Goal: Task Accomplishment & Management: Manage account settings

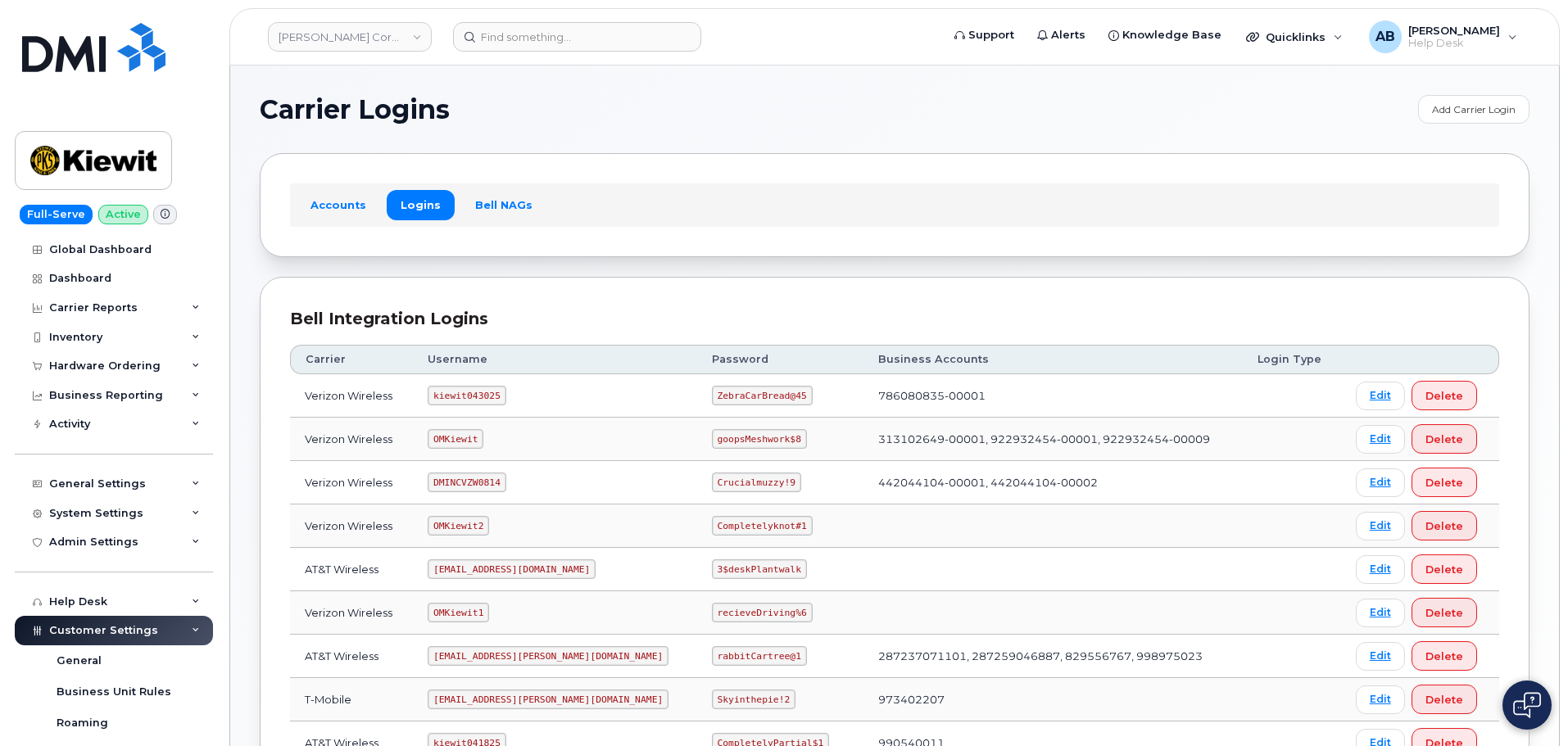
scroll to position [328, 0]
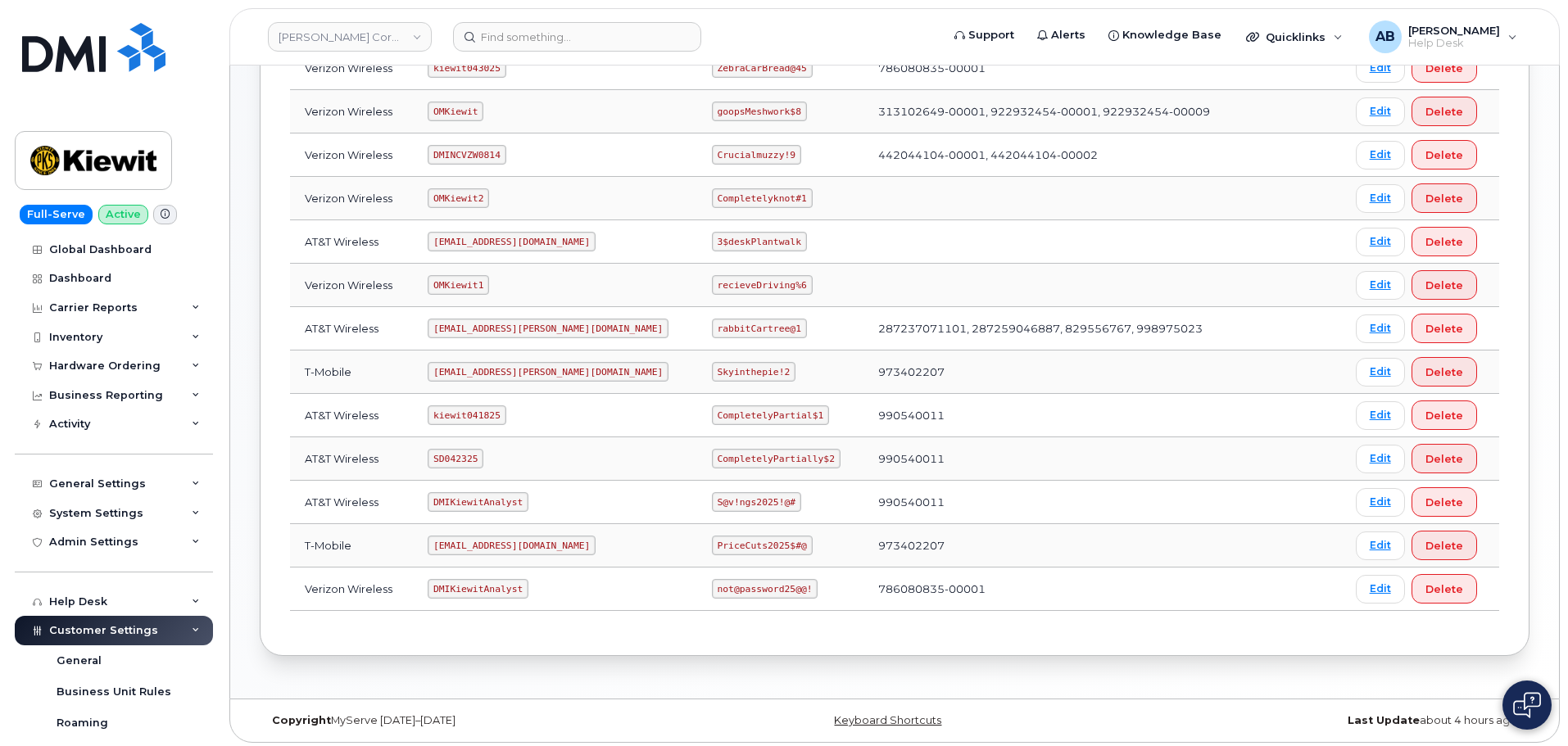
click at [475, 418] on code "kiewit041825" at bounding box center [466, 414] width 78 height 19
copy code "kiewit041825"
click at [734, 408] on code "CompletelyPartial$1" at bounding box center [771, 414] width 117 height 19
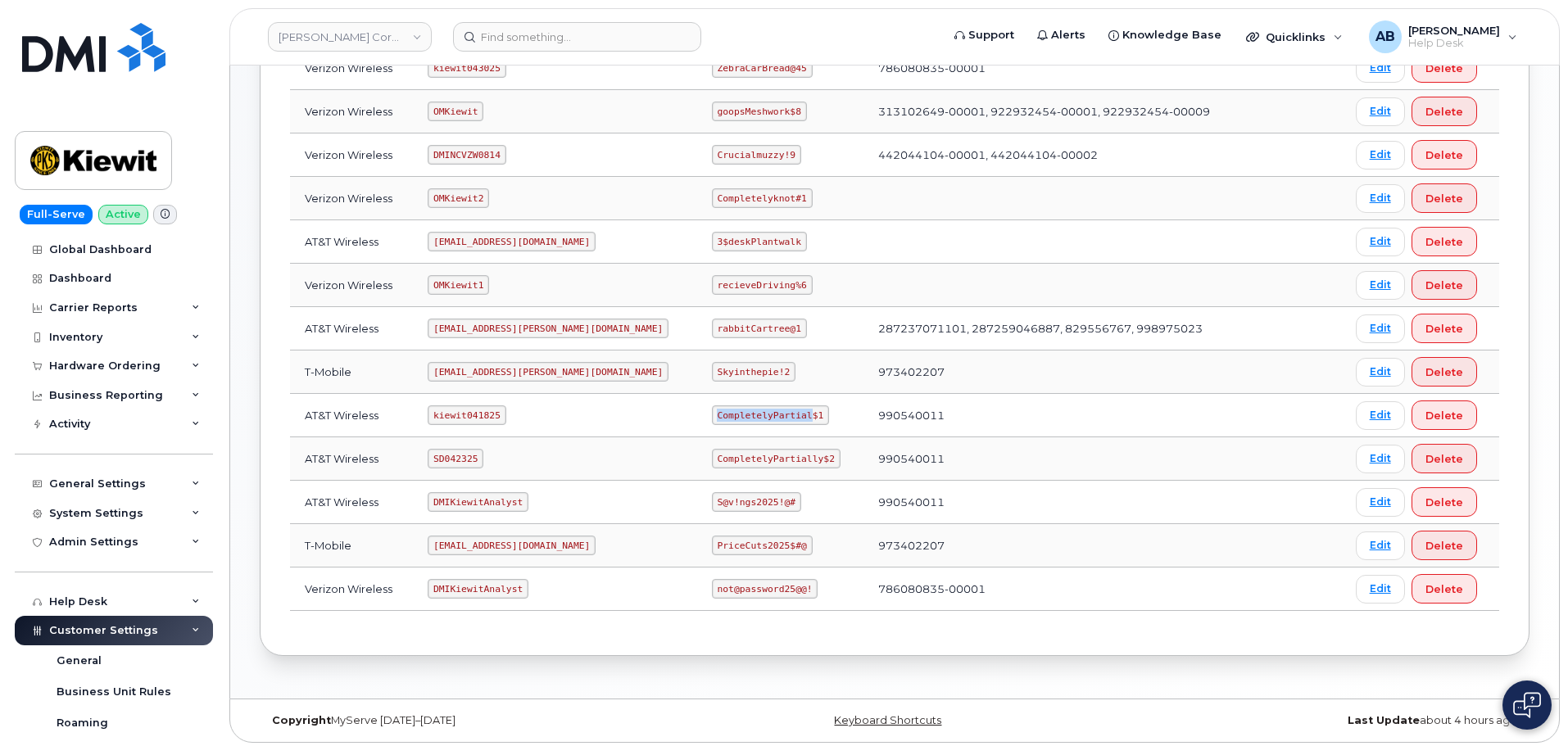
click at [732, 408] on code "CompletelyPartial$1" at bounding box center [771, 414] width 117 height 19
copy code "CompletelyPartial$1"
drag, startPoint x: 534, startPoint y: 290, endPoint x: 516, endPoint y: 106, distance: 184.9
click at [540, 267] on td "OMKiewit1" at bounding box center [554, 286] width 284 height 44
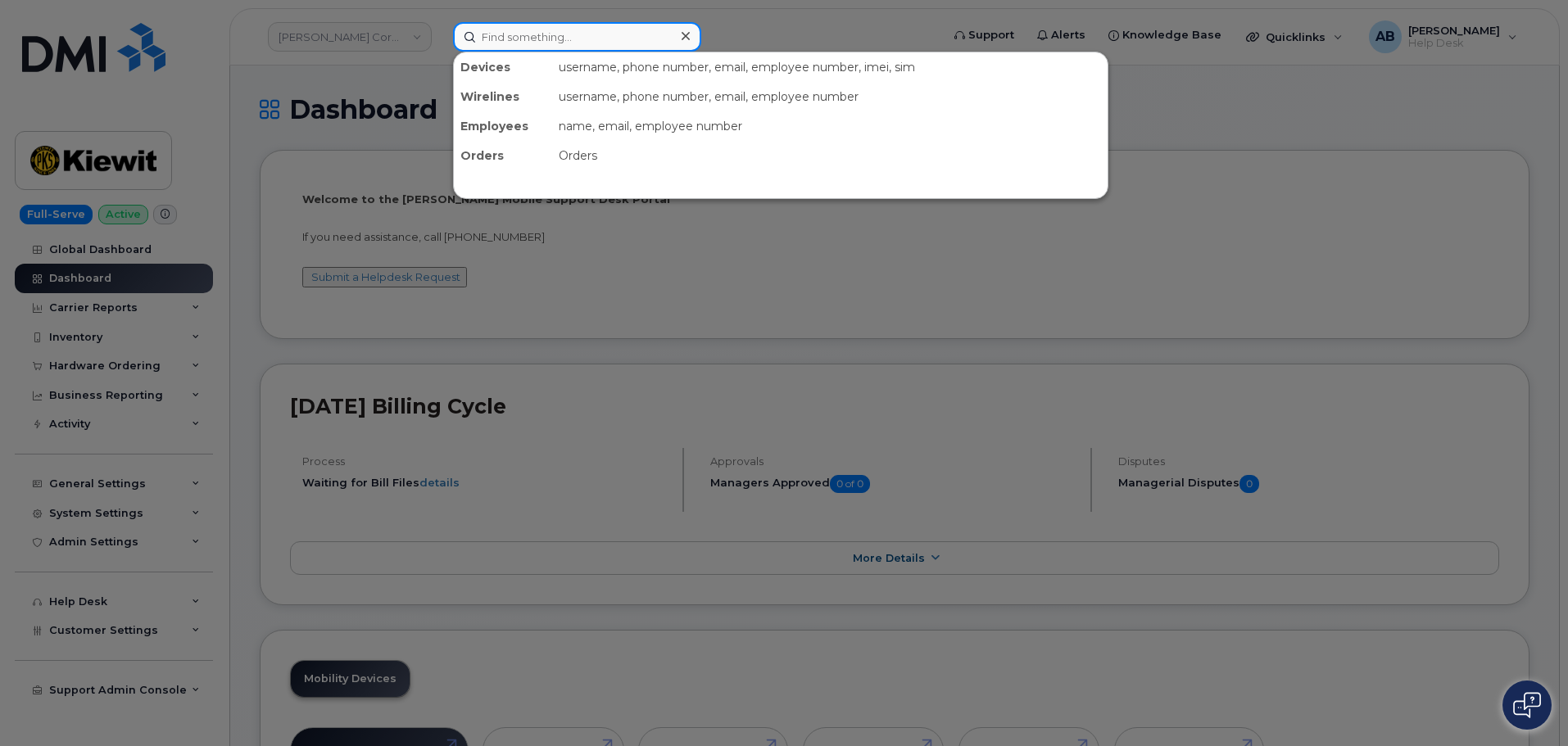
click at [493, 46] on input at bounding box center [577, 36] width 248 height 29
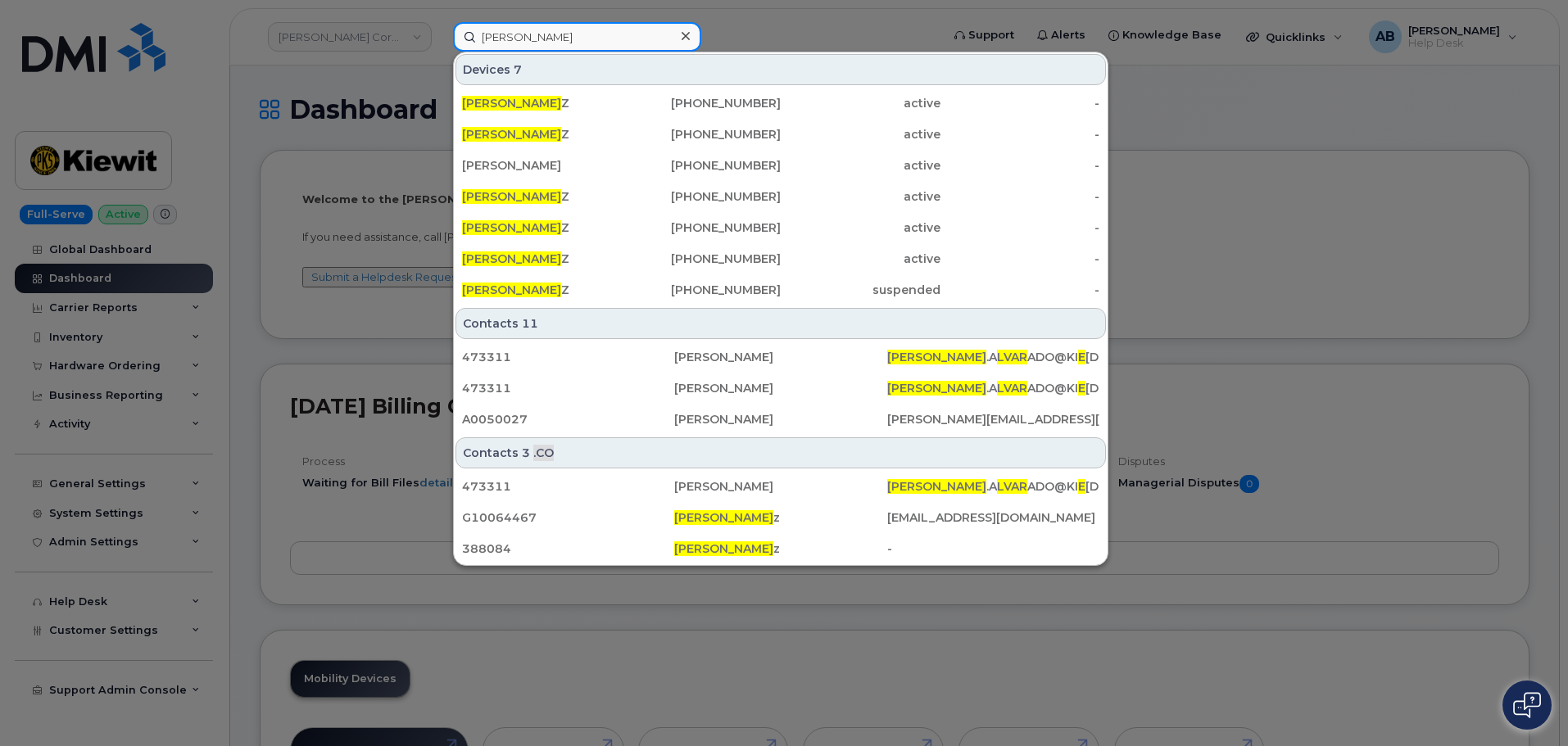
type input "omar alvarez"
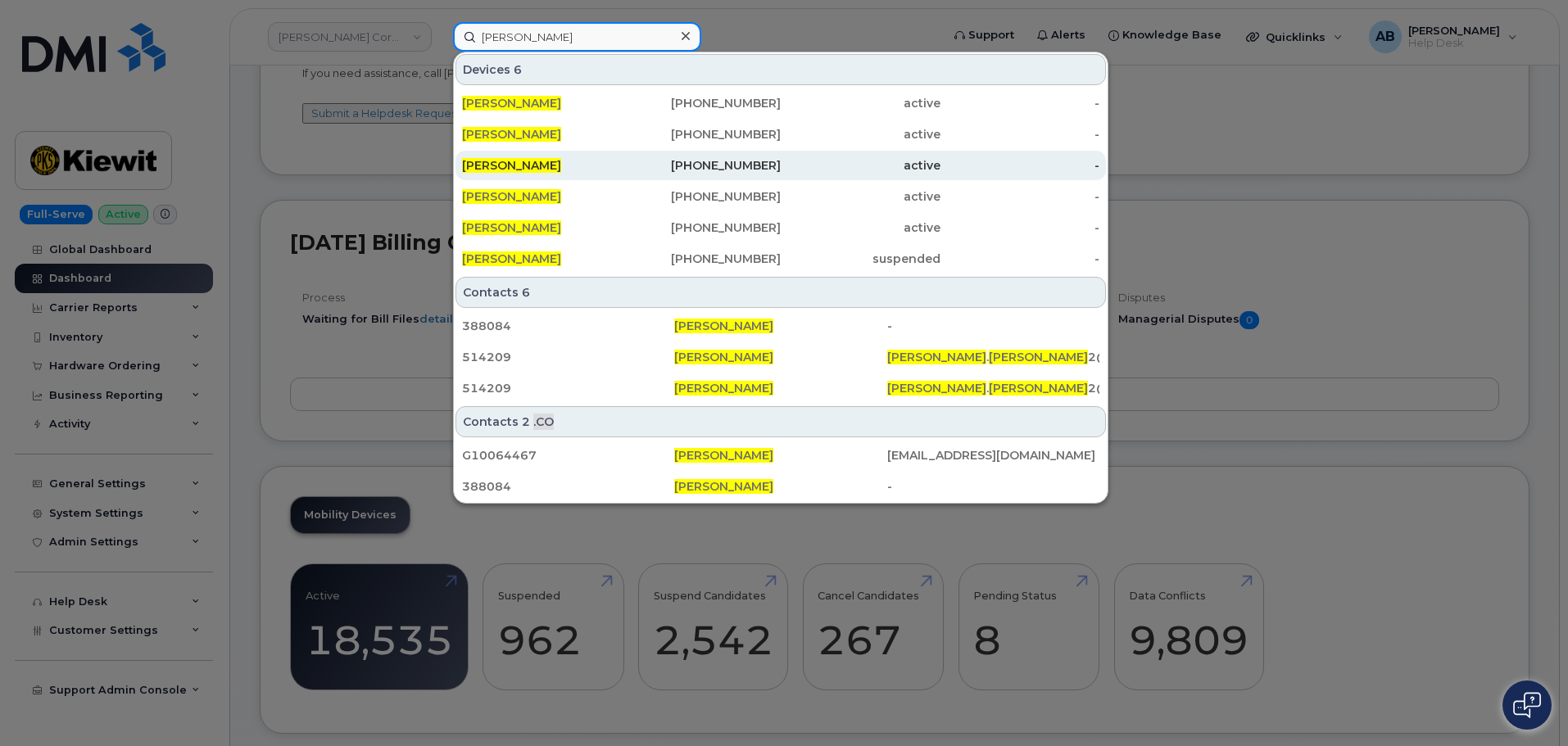
scroll to position [82, 0]
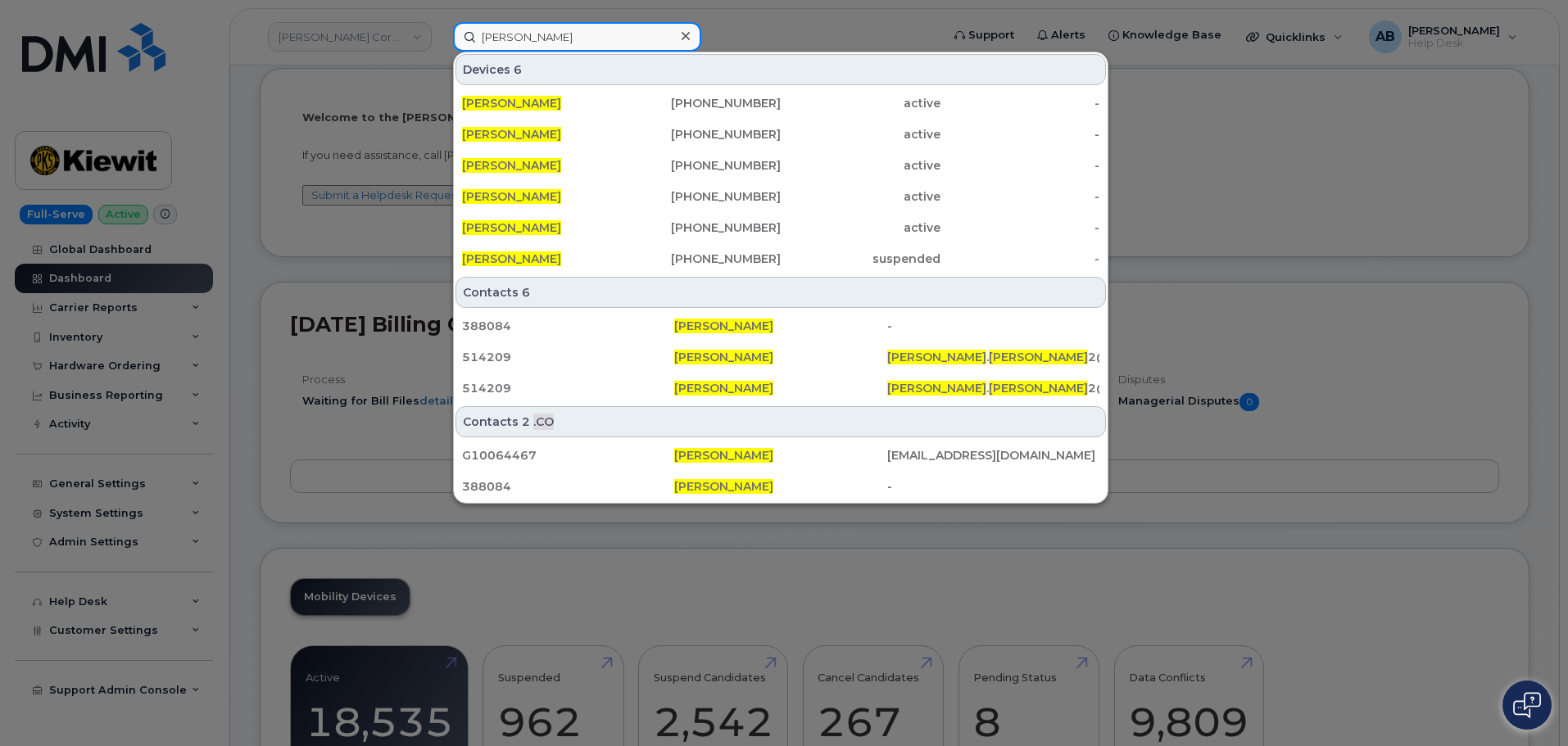
drag, startPoint x: 607, startPoint y: 42, endPoint x: 448, endPoint y: 42, distance: 159.0
click at [448, 42] on div "omar alvarez Devices 6 OMAR ALVAREZ 725-289-7258 active - OMAR ALVAREZ 636-589-…" at bounding box center [692, 36] width 503 height 29
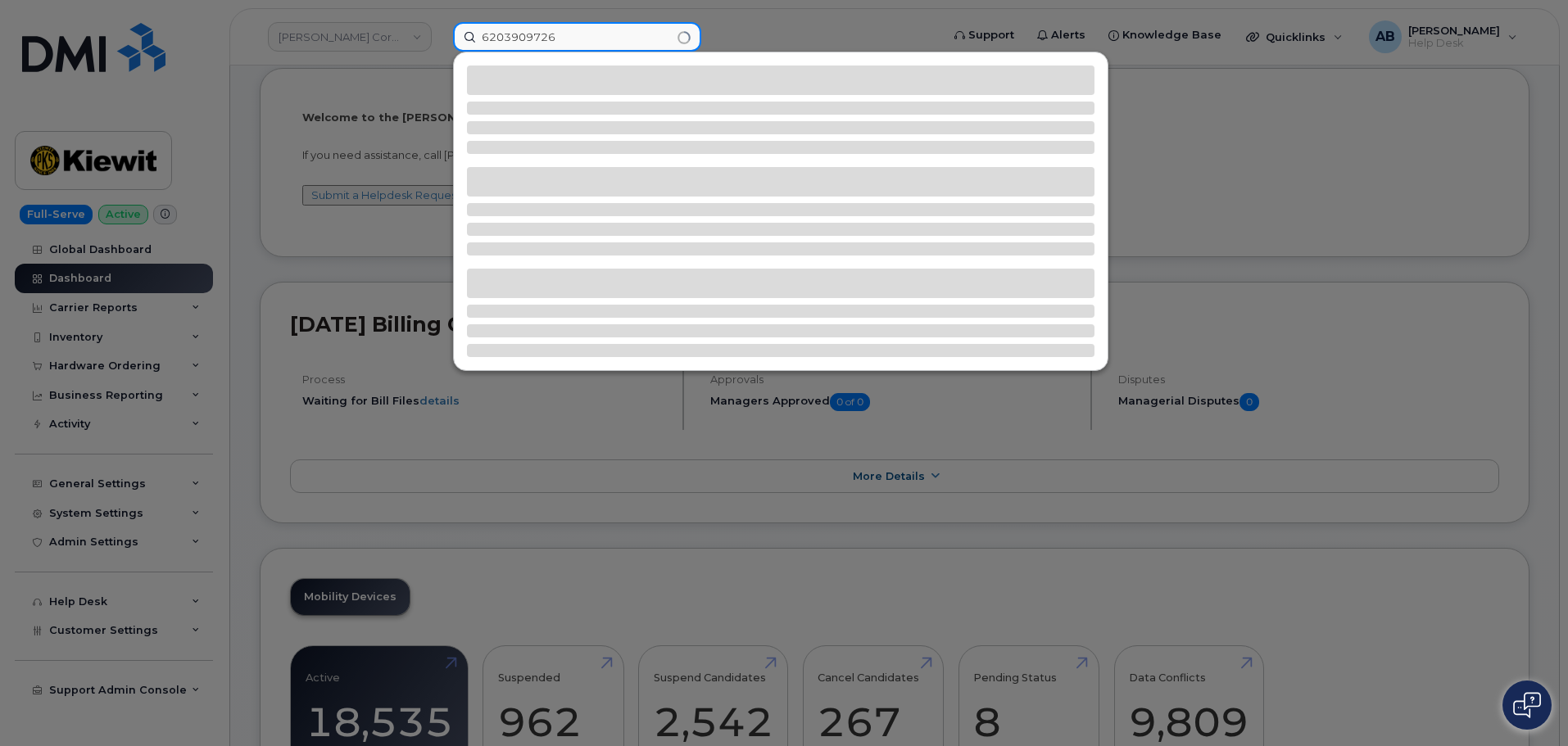
type input "6203909726"
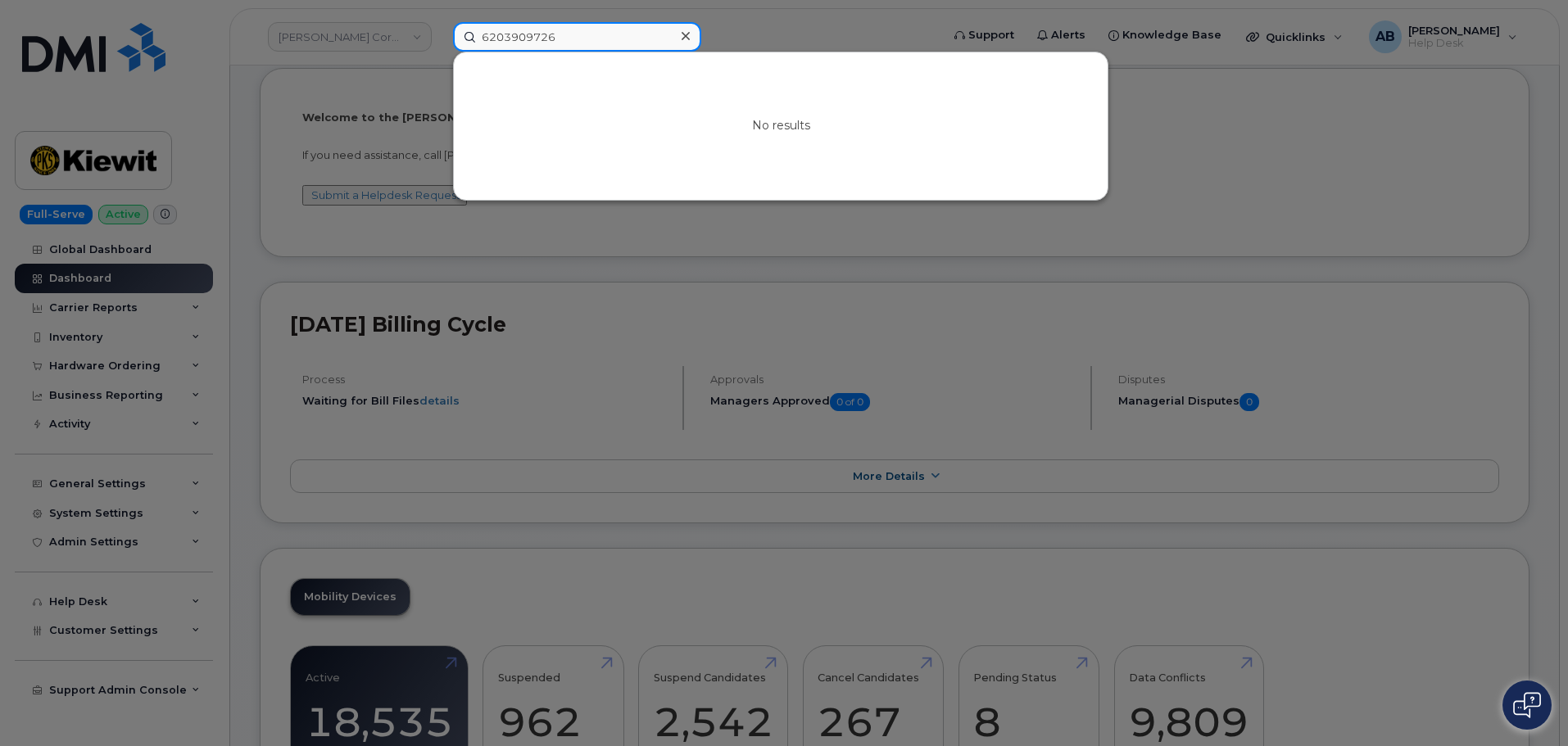
drag, startPoint x: 572, startPoint y: 39, endPoint x: 427, endPoint y: 21, distance: 146.1
click at [440, 22] on div "6203909726 No results" at bounding box center [692, 36] width 503 height 29
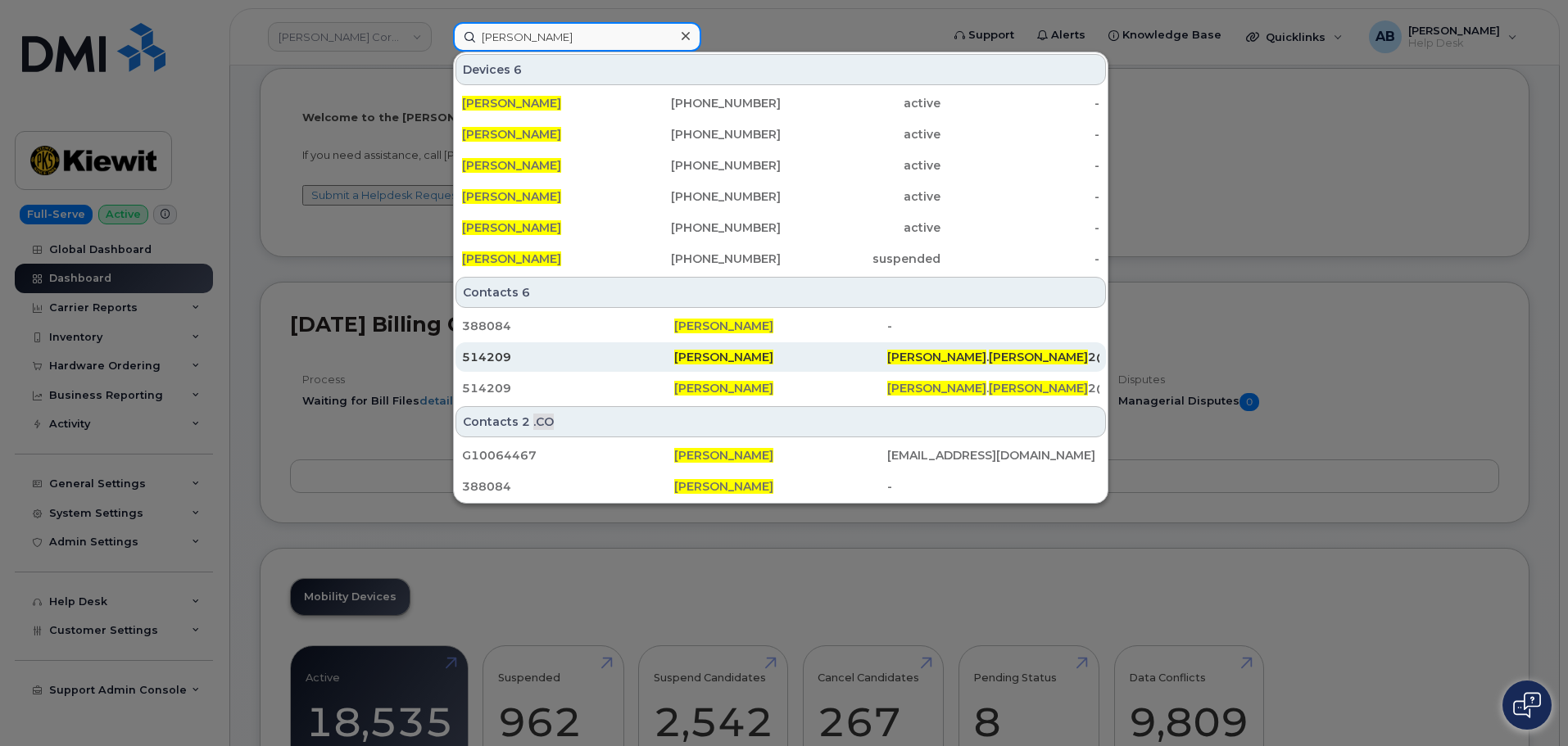
type input "omar alvarez"
click at [683, 350] on span "Omar Alvarez" at bounding box center [724, 357] width 99 height 15
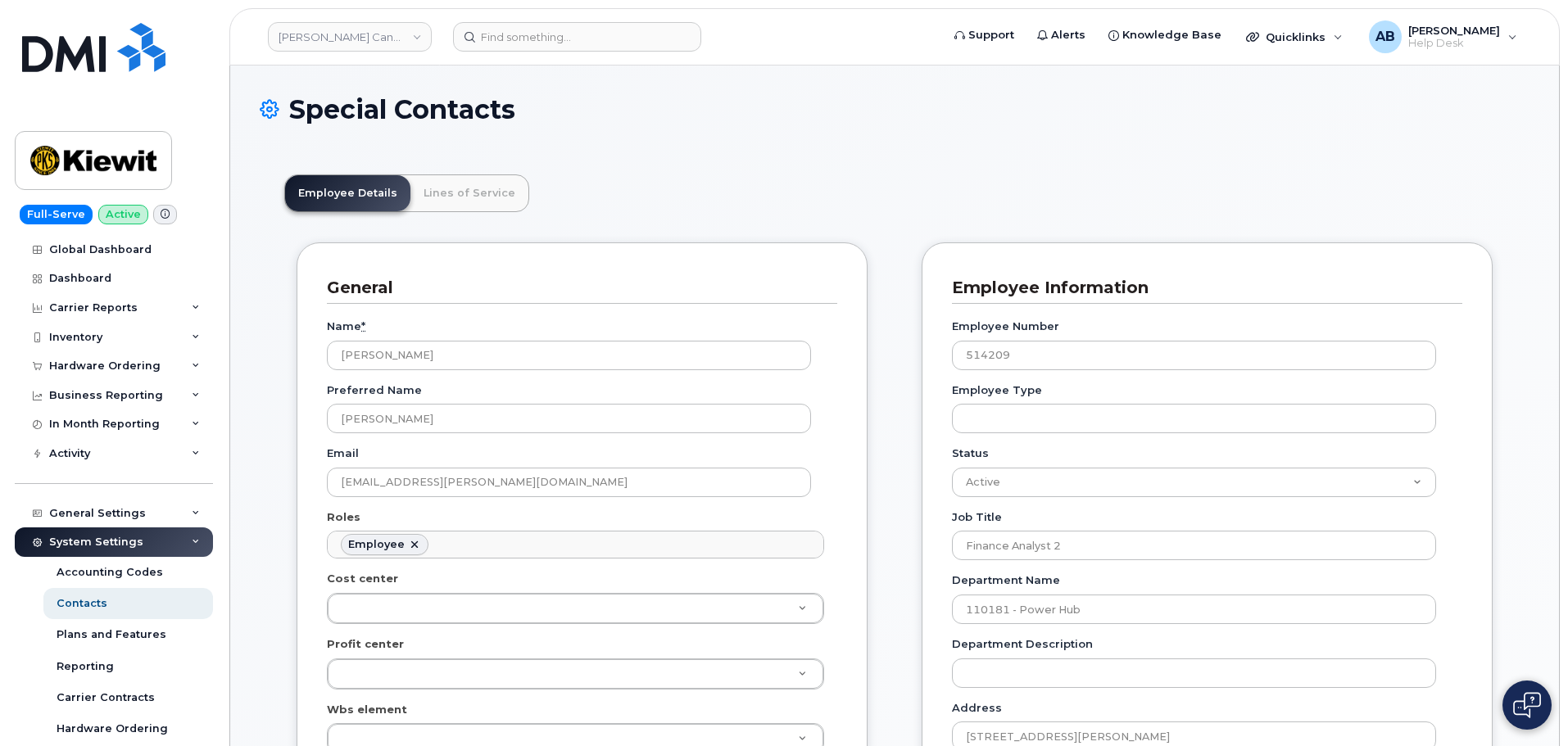
scroll to position [163, 0]
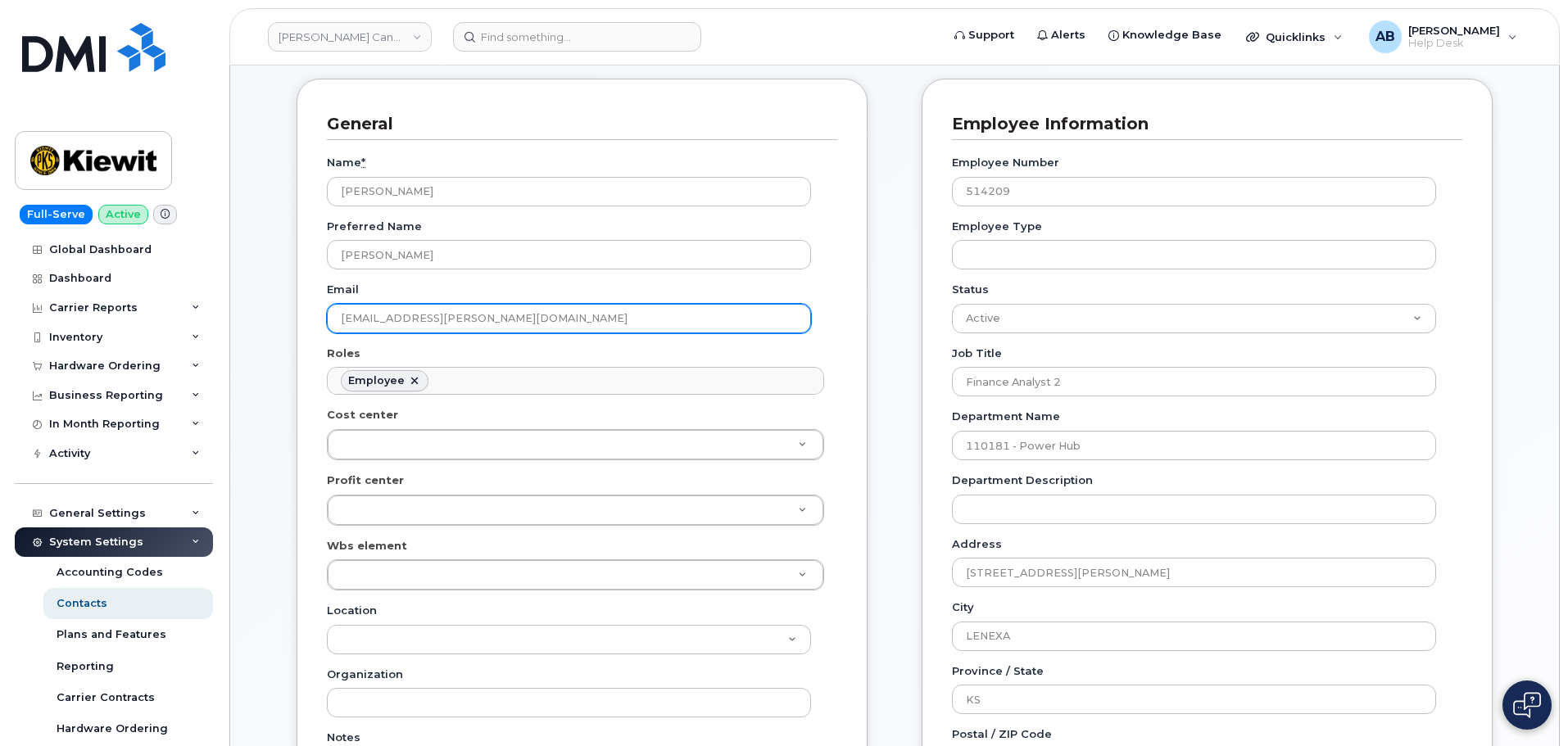
drag, startPoint x: 338, startPoint y: 320, endPoint x: 565, endPoint y: 343, distance: 228.2
click at [565, 343] on div "Name * Omar Alvarez Preferred Name Omar Email OMAR.ALVAREZ2@KIEWIT.COM Roles Em…" at bounding box center [582, 542] width 511 height 806
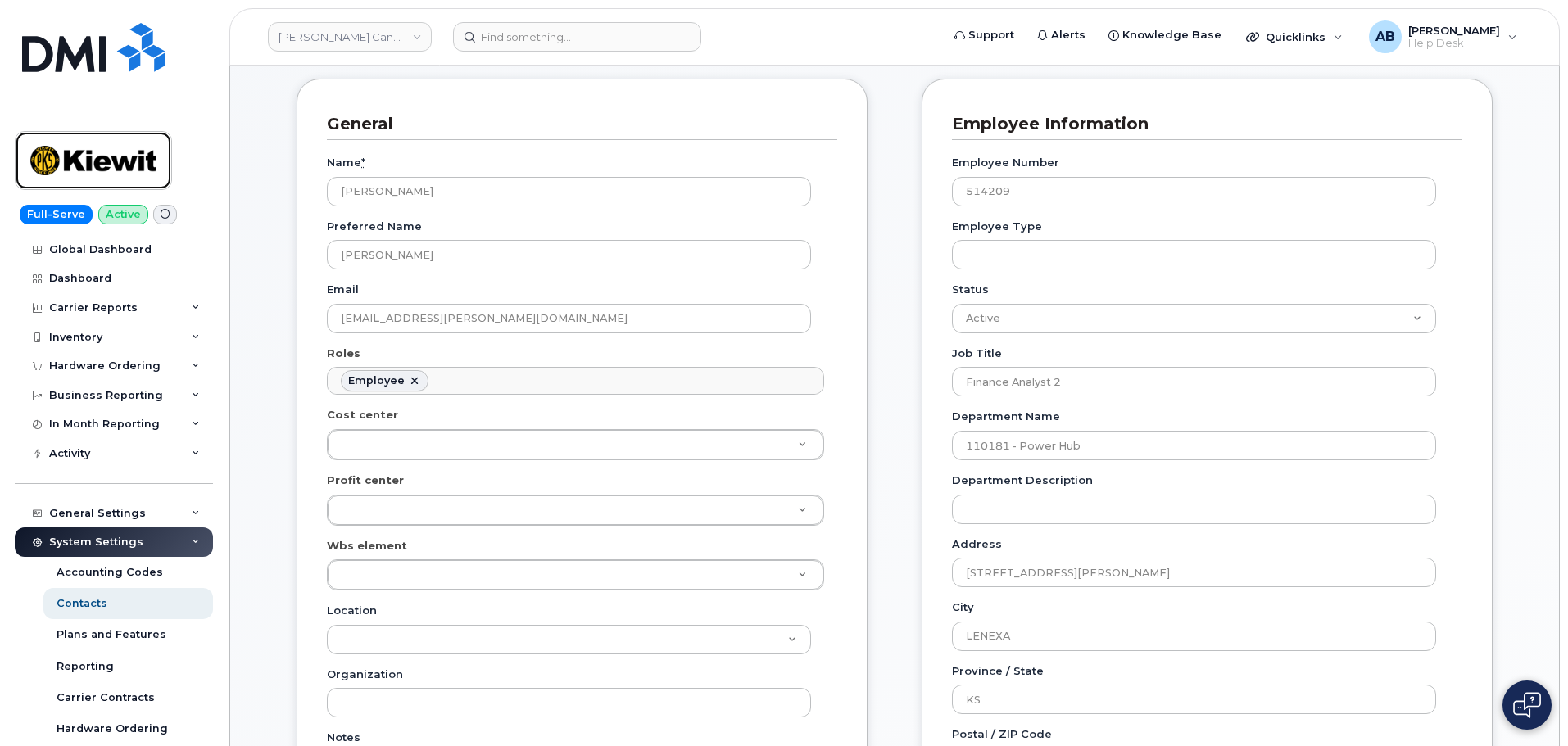
click at [93, 156] on img at bounding box center [93, 160] width 126 height 48
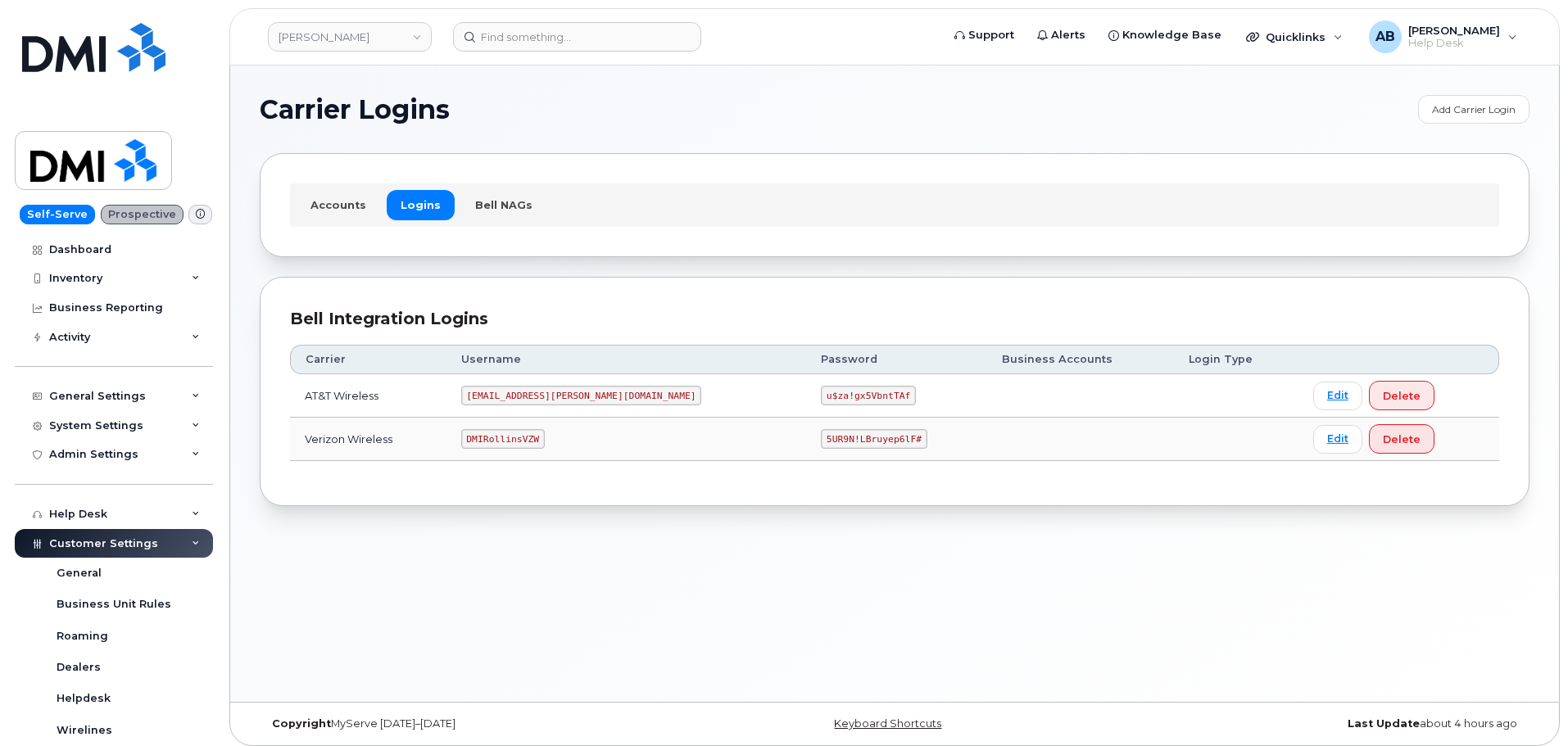
click at [554, 390] on code "[EMAIL_ADDRESS][PERSON_NAME][DOMAIN_NAME]" at bounding box center [581, 395] width 241 height 19
copy code "[EMAIL_ADDRESS][PERSON_NAME][DOMAIN_NAME]"
click at [821, 398] on code "u$za!gx5VbntTAf" at bounding box center [868, 395] width 95 height 19
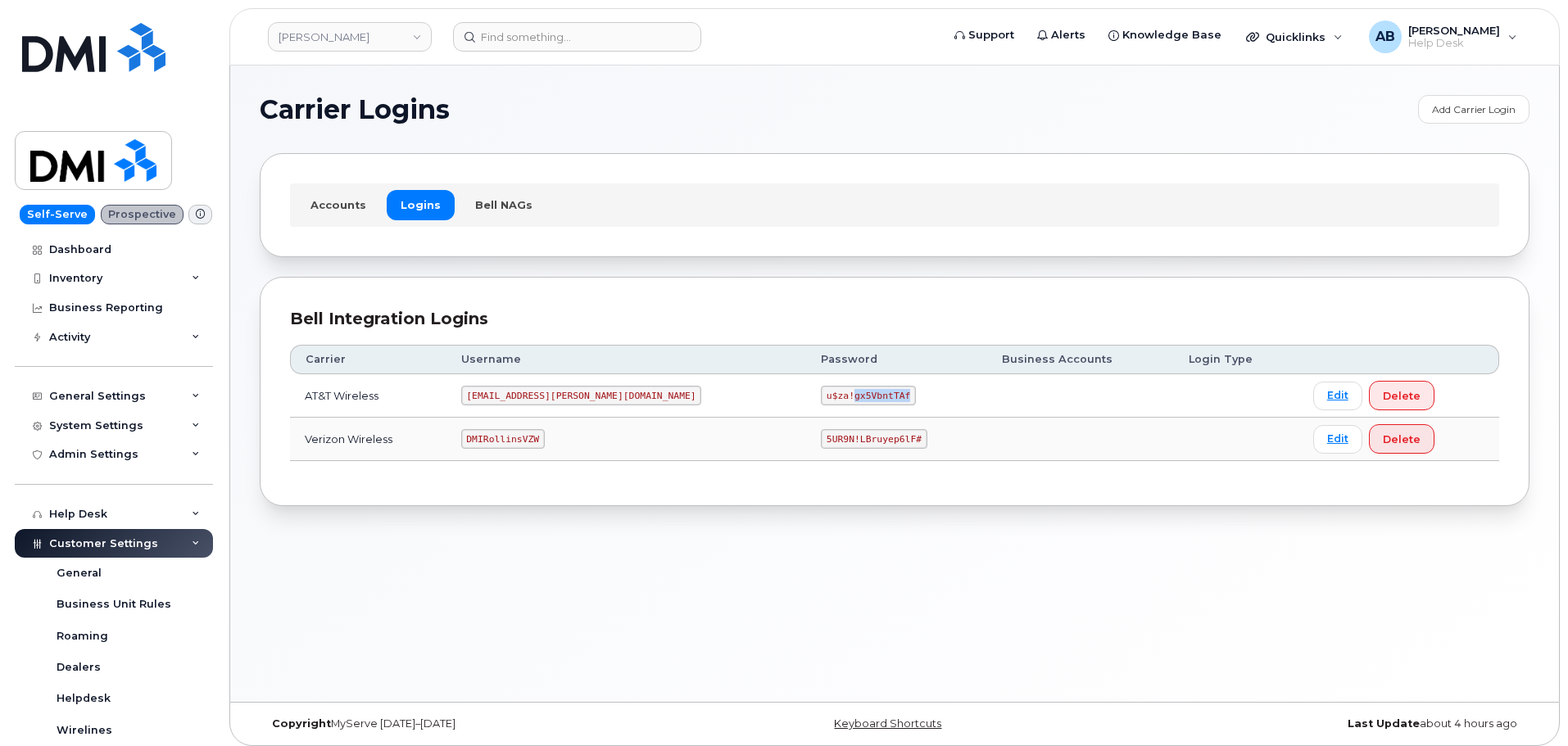
click at [821, 398] on code "u$za!gx5VbntTAf" at bounding box center [868, 395] width 95 height 19
copy code "u$za!gx5VbntTAf"
